Goal: Transaction & Acquisition: Purchase product/service

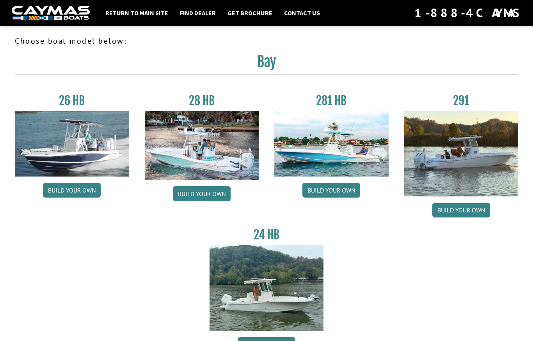
click at [143, 8] on link "Return to main site" at bounding box center [136, 13] width 71 height 10
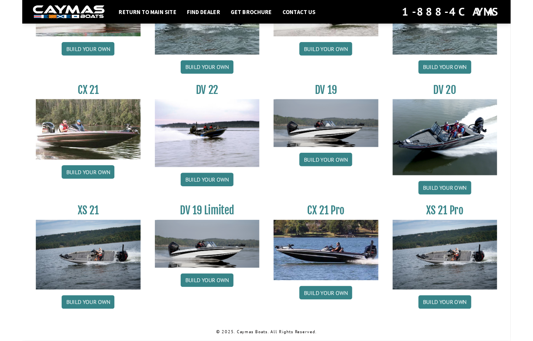
scroll to position [906, 0]
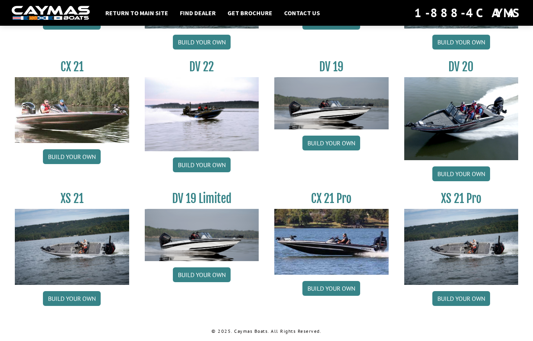
click at [335, 288] on link "Build your own" at bounding box center [331, 288] width 58 height 15
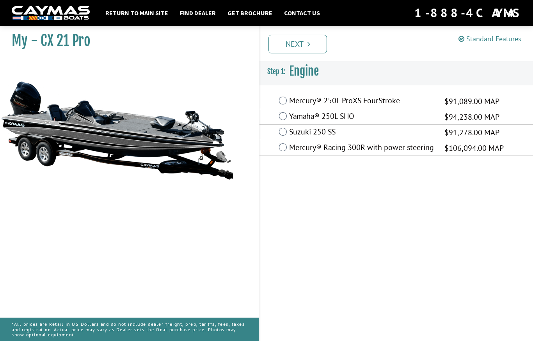
click at [289, 114] on label "Yamaha® 250L SHO" at bounding box center [361, 117] width 145 height 11
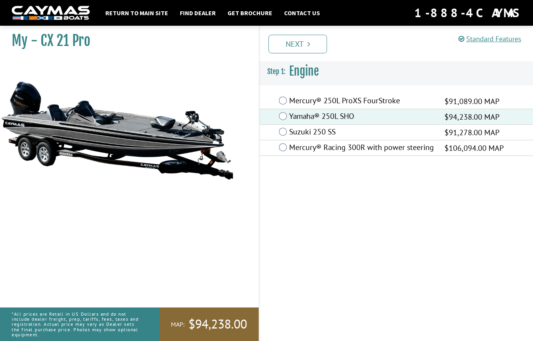
click at [295, 46] on link "Next" at bounding box center [297, 44] width 58 height 19
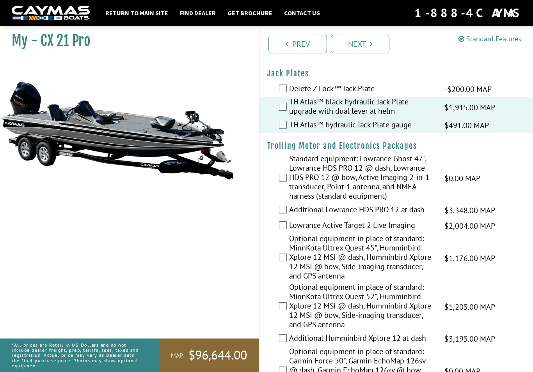
scroll to position [27, 0]
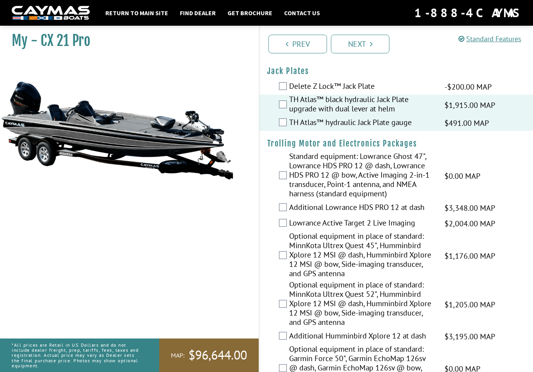
click at [289, 177] on label "Standard equipment: Lowrance Ghost 47", Lowrance HDS PRO 12 @ dash, Lowrance HD…" at bounding box center [361, 176] width 145 height 49
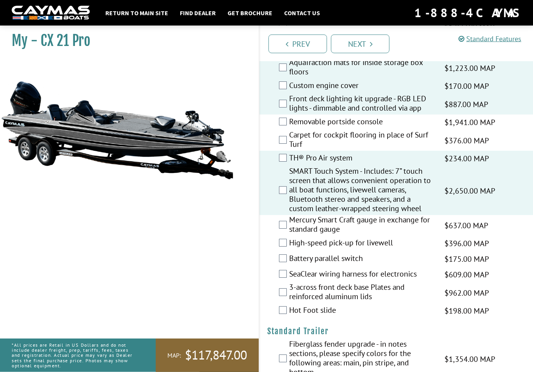
scroll to position [900, 0]
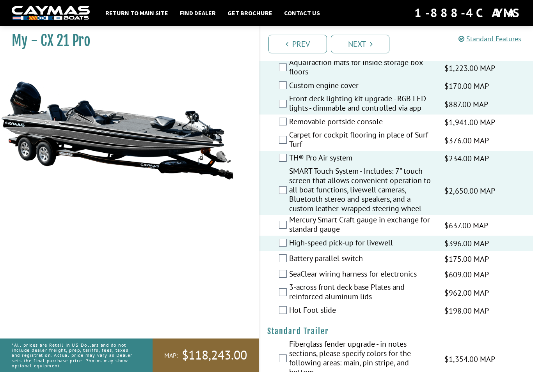
click at [280, 267] on div "Battery parallel switch $175.00 MAP $206.00 MSRP" at bounding box center [395, 260] width 273 height 16
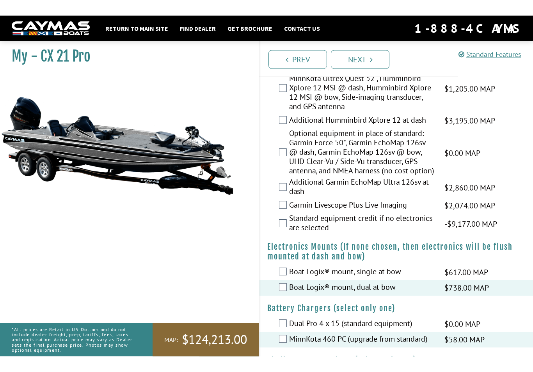
scroll to position [0, 0]
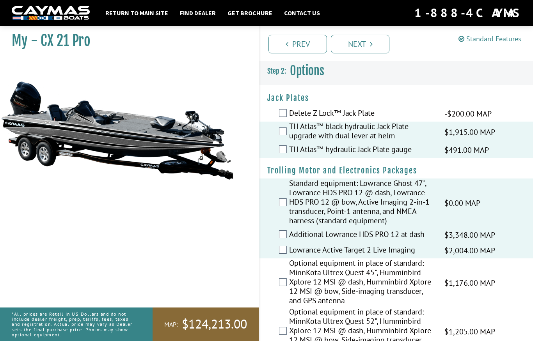
click at [359, 41] on link "Next" at bounding box center [360, 44] width 58 height 19
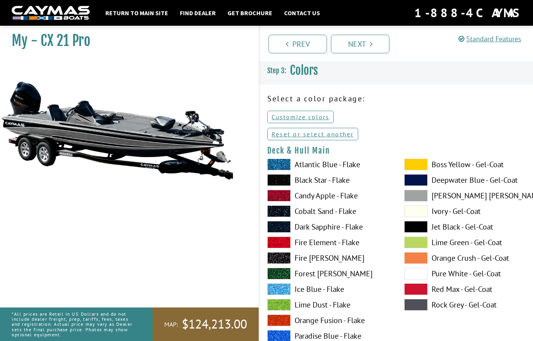
click at [296, 135] on link "Reset or select another" at bounding box center [312, 134] width 91 height 12
click at [285, 119] on link "Customize colors" at bounding box center [300, 117] width 66 height 12
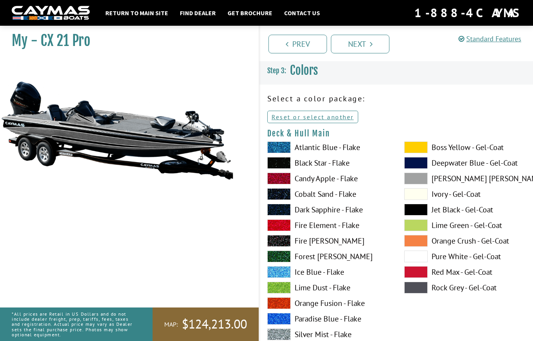
click at [284, 119] on link "Reset or select another" at bounding box center [312, 117] width 91 height 12
click at [272, 113] on link "Reset or select another" at bounding box center [312, 117] width 91 height 12
click at [279, 114] on link "Reset or select another" at bounding box center [312, 117] width 91 height 12
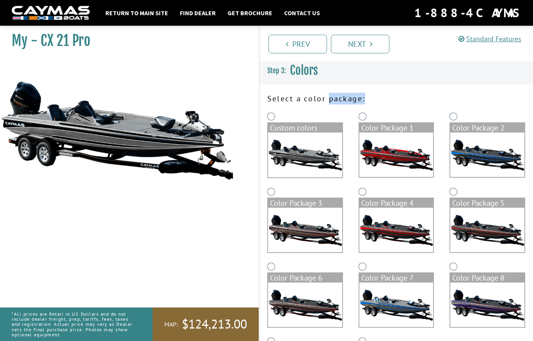
click at [241, 175] on div "My - CX 21 Pro MAP:" at bounding box center [125, 192] width 266 height 341
click at [408, 160] on img at bounding box center [396, 155] width 74 height 44
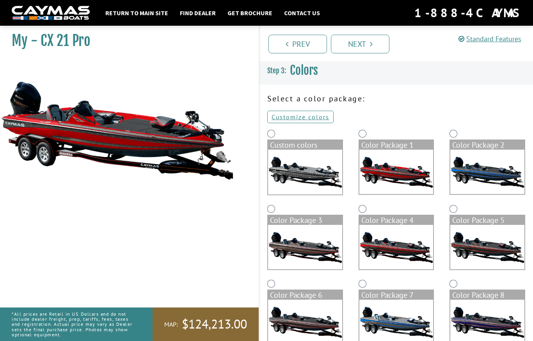
click at [482, 181] on img at bounding box center [487, 172] width 74 height 44
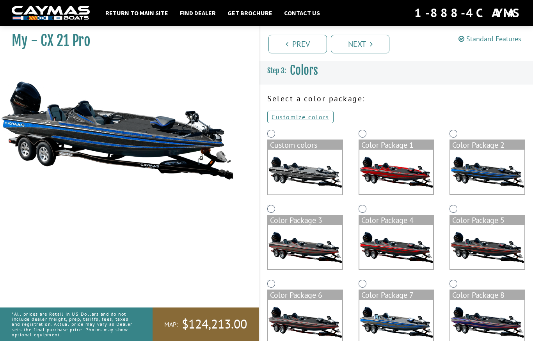
click at [481, 242] on img at bounding box center [487, 247] width 74 height 44
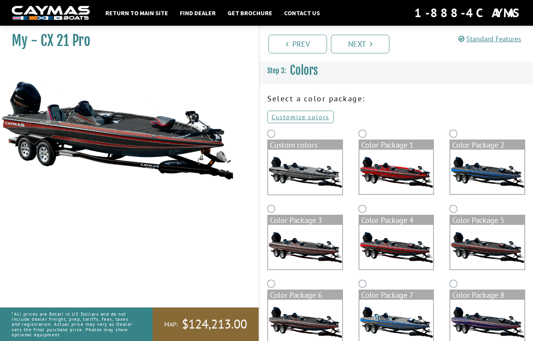
click at [420, 252] on img at bounding box center [396, 247] width 74 height 44
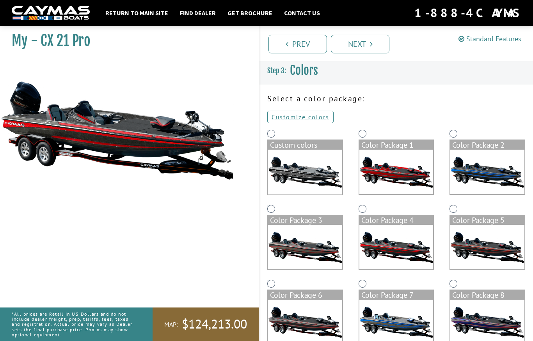
click at [328, 246] on img at bounding box center [305, 247] width 74 height 44
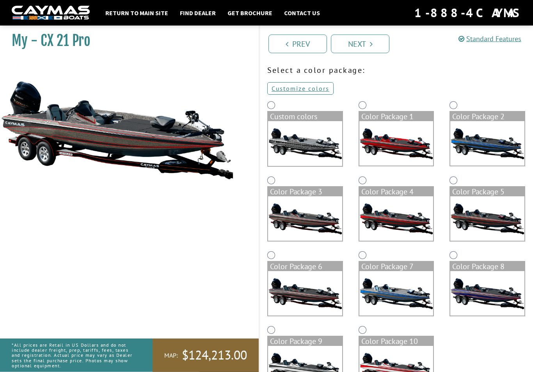
scroll to position [28, 0]
click at [332, 296] on img at bounding box center [305, 293] width 74 height 44
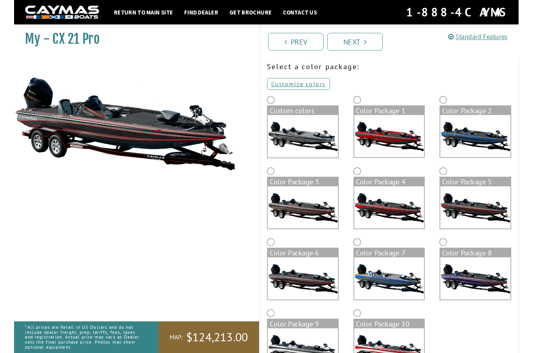
scroll to position [60, 0]
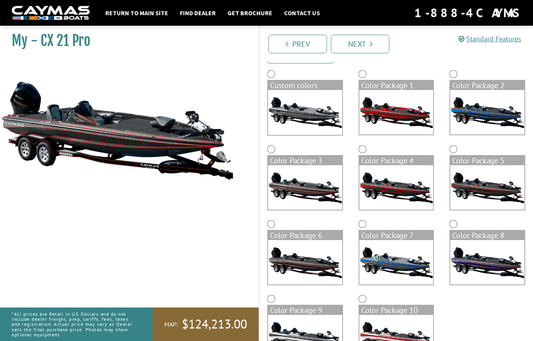
click at [468, 255] on img at bounding box center [487, 262] width 74 height 44
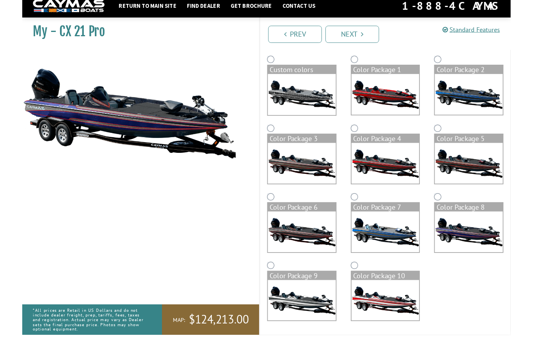
scroll to position [94, 0]
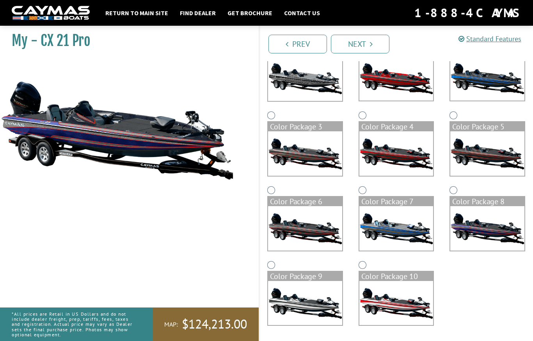
click at [401, 296] on img at bounding box center [396, 303] width 74 height 44
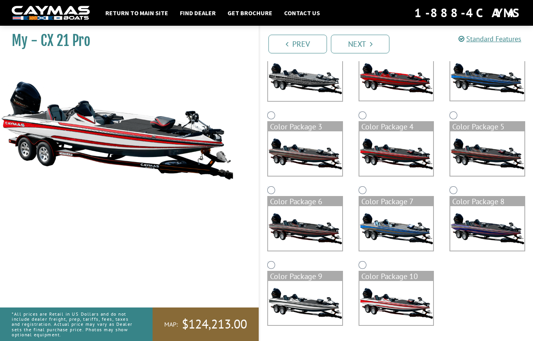
click at [312, 292] on img at bounding box center [305, 303] width 74 height 44
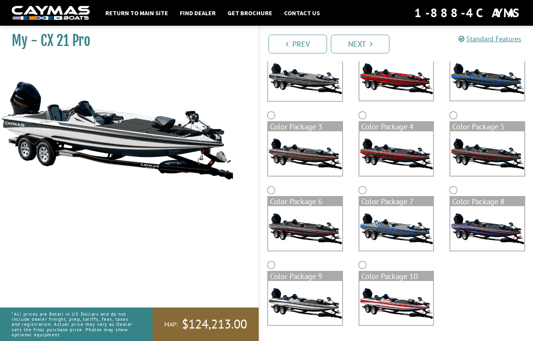
click at [312, 298] on img at bounding box center [305, 303] width 74 height 44
click at [353, 284] on div "Color Package 10" at bounding box center [396, 296] width 91 height 75
click at [367, 284] on img at bounding box center [396, 303] width 74 height 44
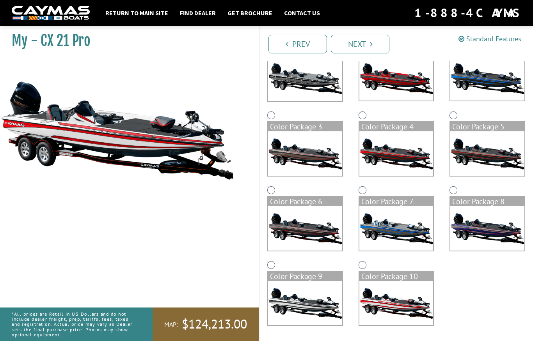
click at [490, 80] on img at bounding box center [487, 78] width 74 height 44
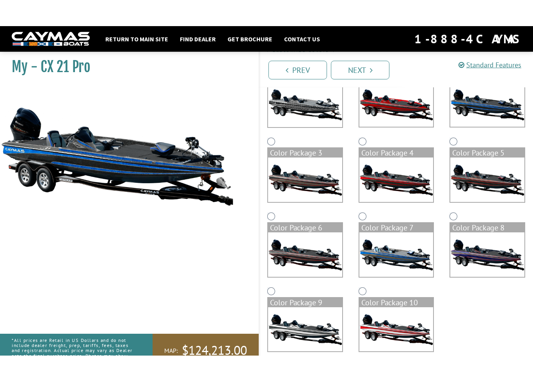
scroll to position [0, 0]
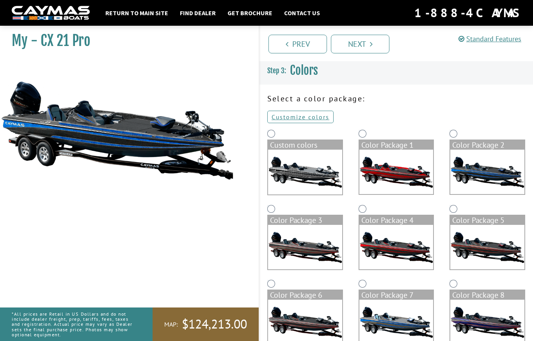
click at [357, 42] on link "Next" at bounding box center [360, 44] width 58 height 19
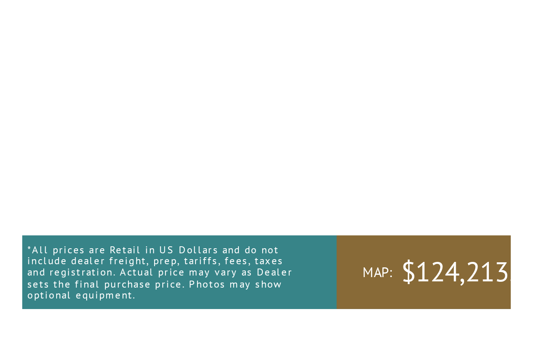
scroll to position [92, 0]
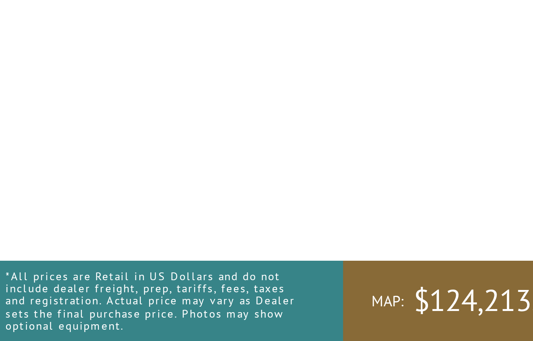
click at [162, 46] on div "My - CX 21 Pro MAP:" at bounding box center [125, 192] width 266 height 341
click at [164, 46] on div "My - CX 21 Pro MAP:" at bounding box center [125, 192] width 266 height 341
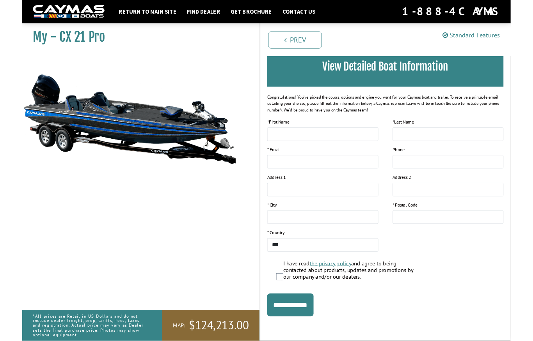
scroll to position [0, 0]
